Goal: Find specific page/section: Find specific page/section

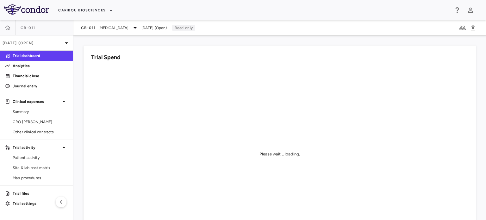
click at [118, 27] on span "Multiple Myeloma" at bounding box center [113, 28] width 30 height 6
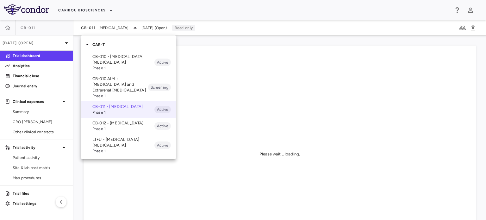
click at [111, 124] on p "CB-012 • Acute Myeloid Leukemia" at bounding box center [123, 123] width 62 height 6
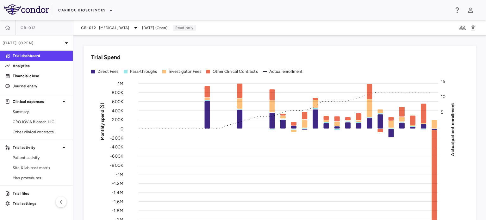
click at [34, 122] on span "CRO IQVIA Biotech LLC" at bounding box center [40, 122] width 55 height 6
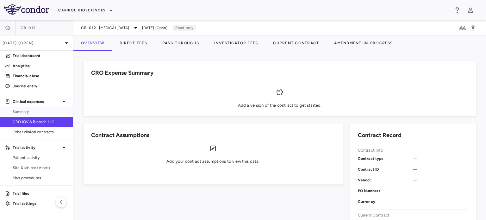
click at [28, 110] on span "Summary" at bounding box center [40, 112] width 55 height 6
